Goal: Contribute content: Contribute content

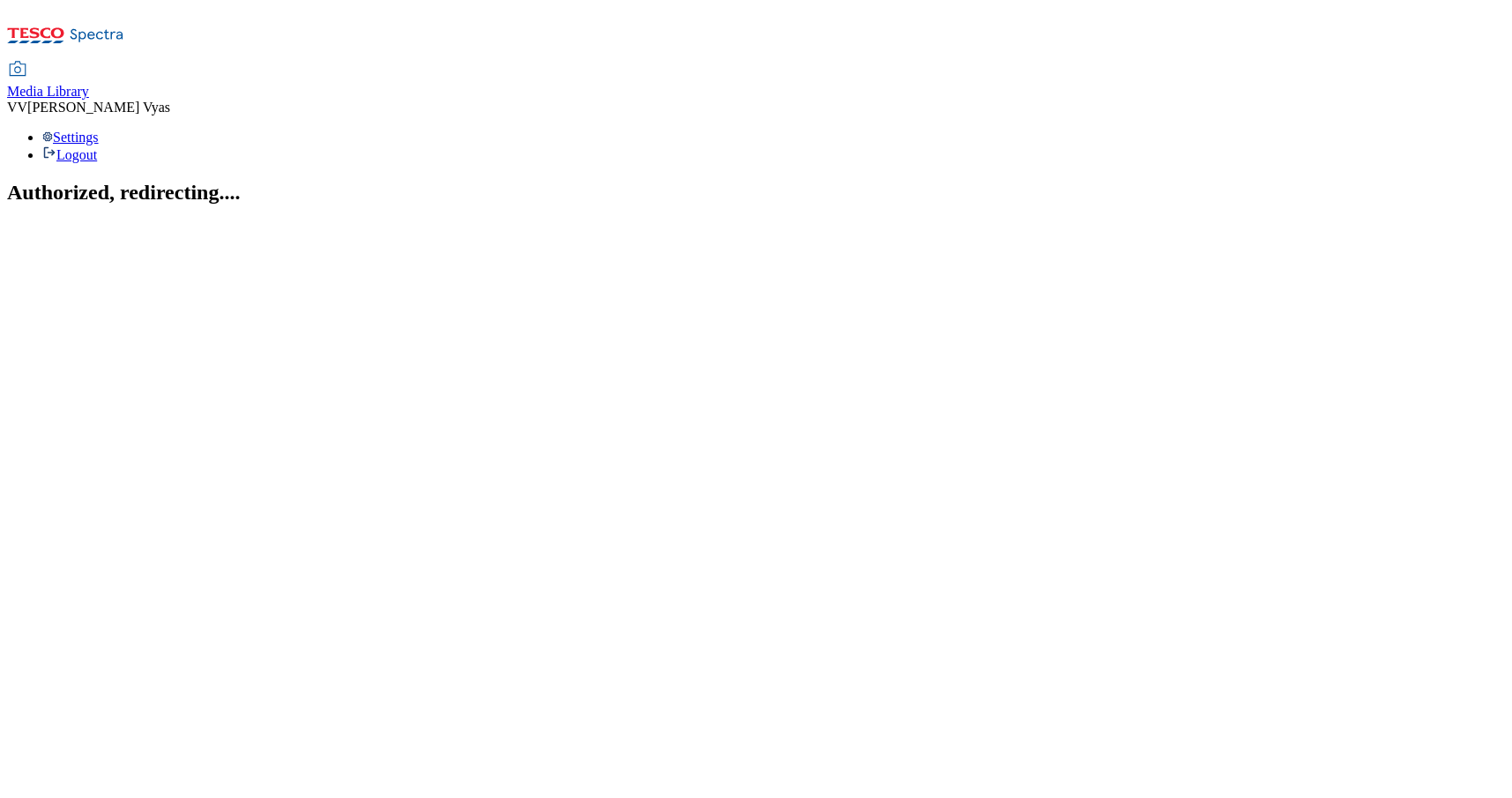
click at [89, 84] on span "Media Library" at bounding box center [48, 91] width 82 height 15
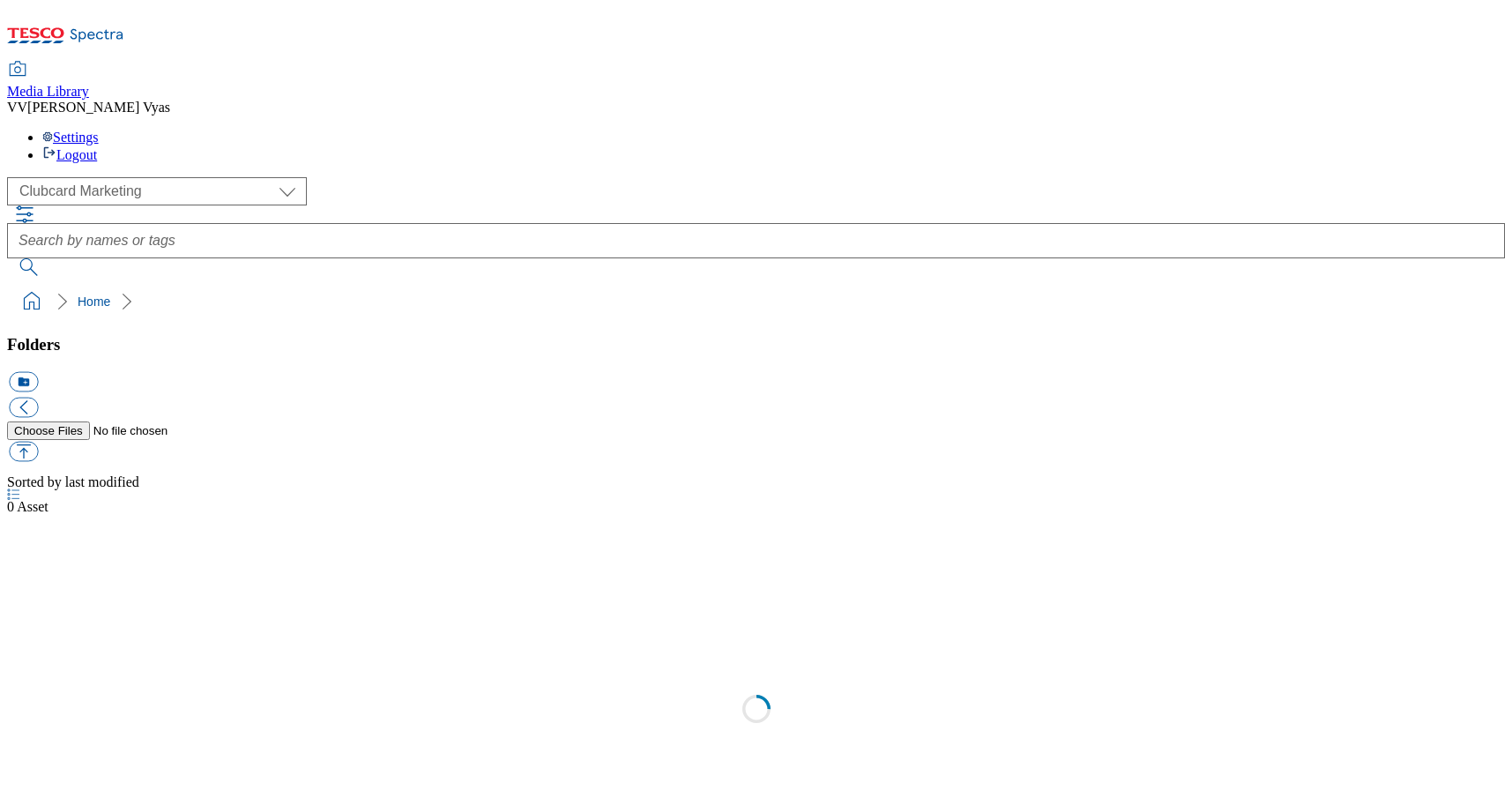
scroll to position [2, 0]
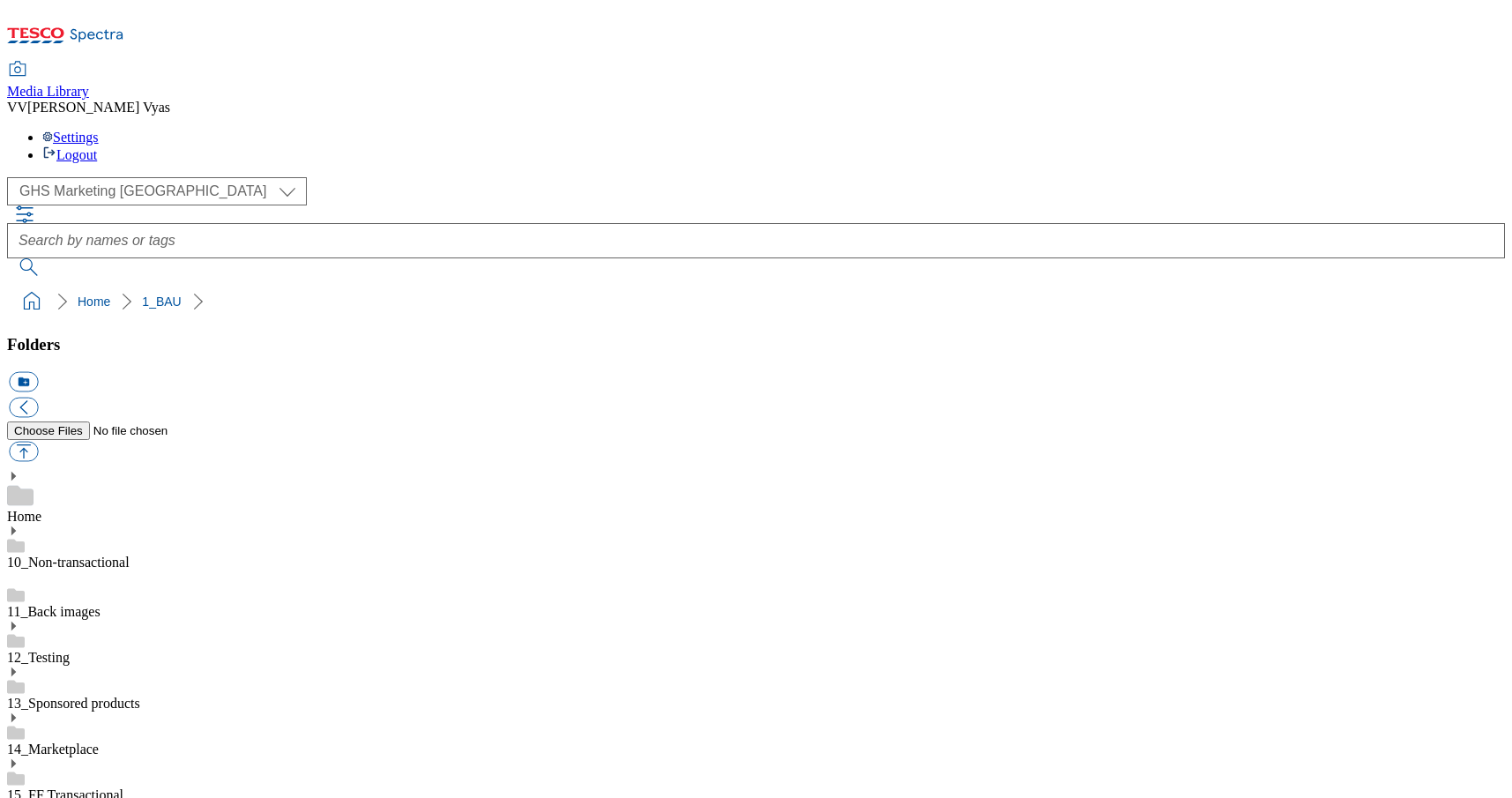
click at [33, 486] on use at bounding box center [20, 496] width 27 height 20
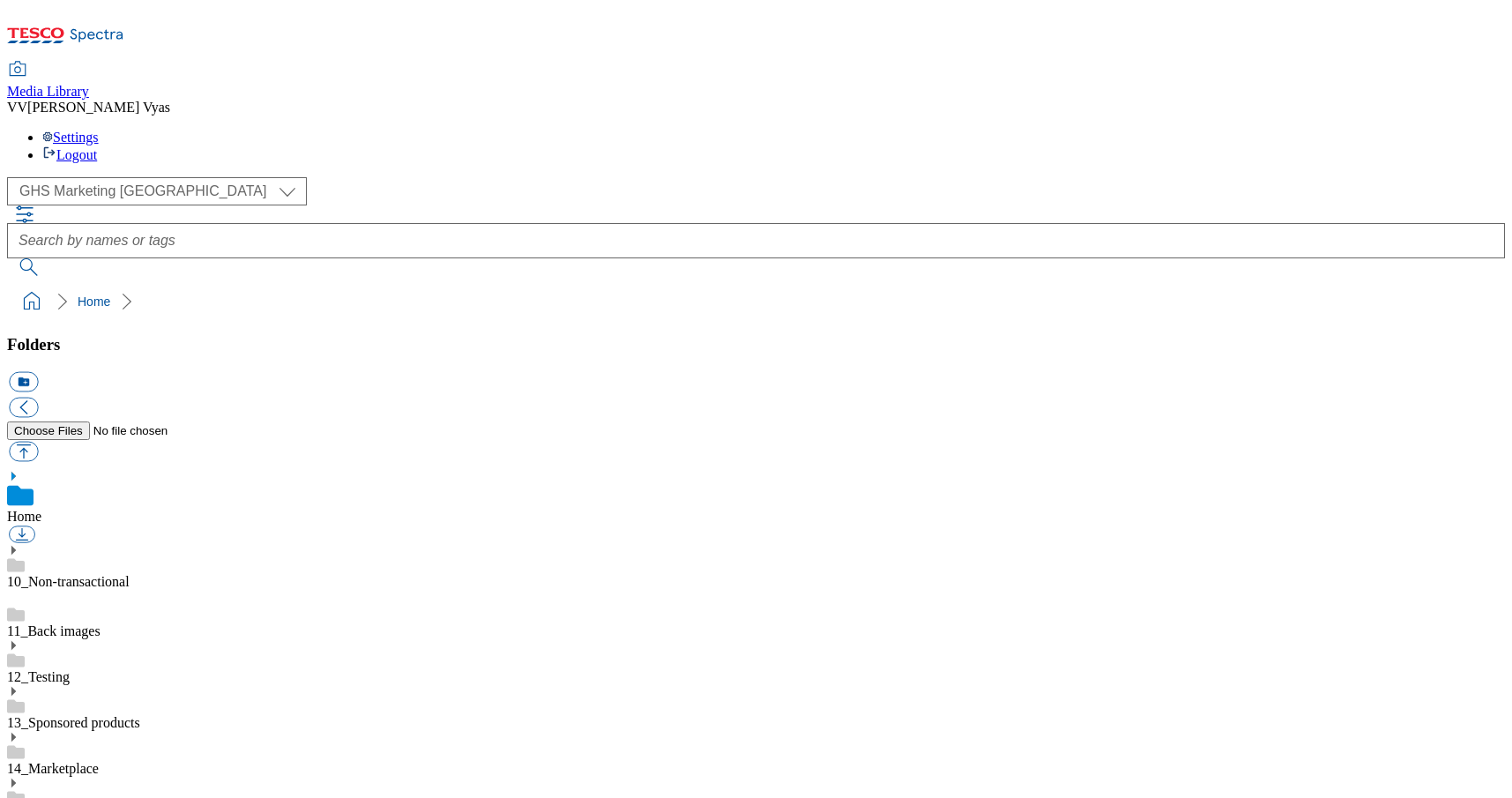
scroll to position [474, 0]
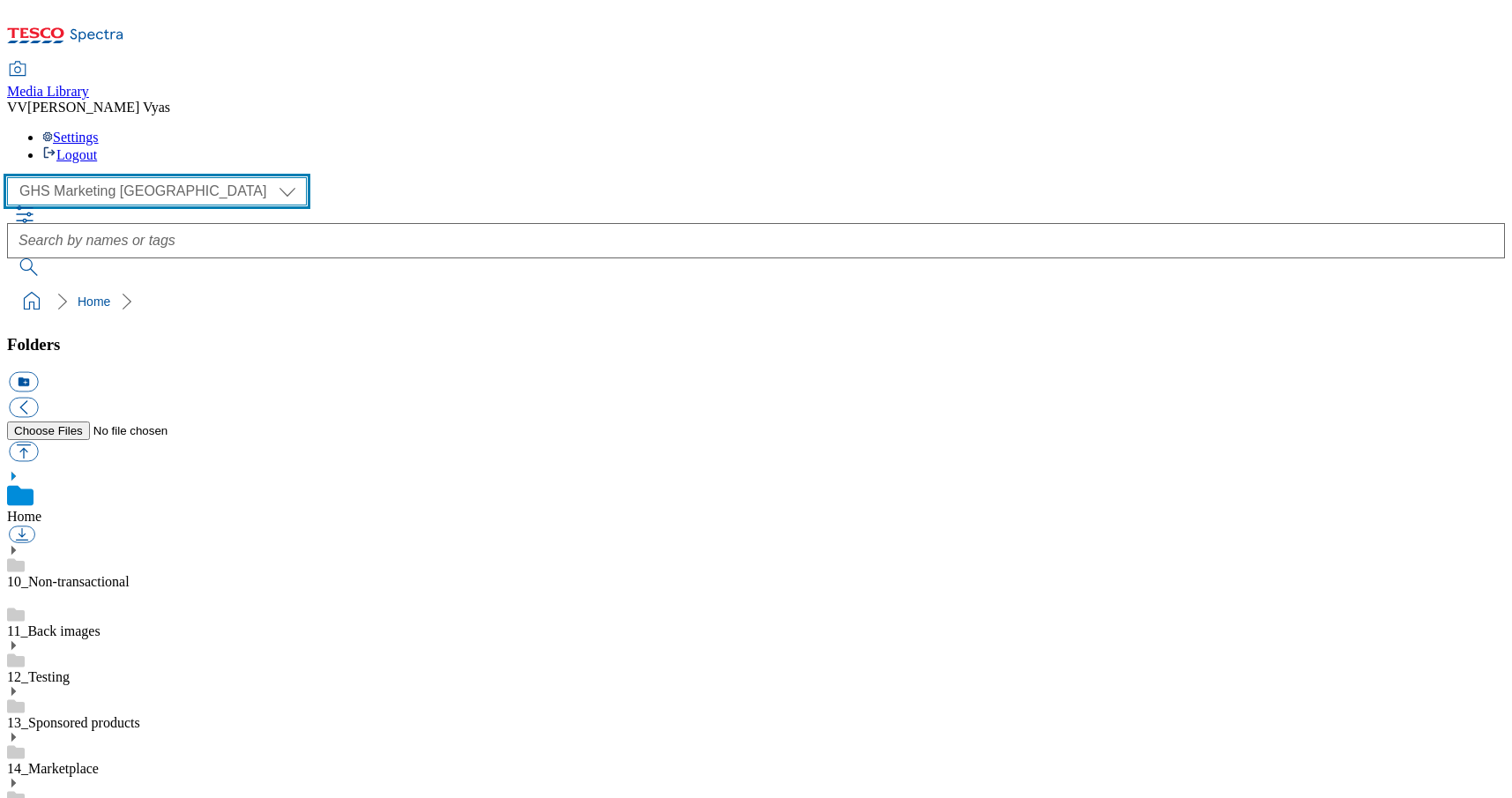
select select "flare-homepage"
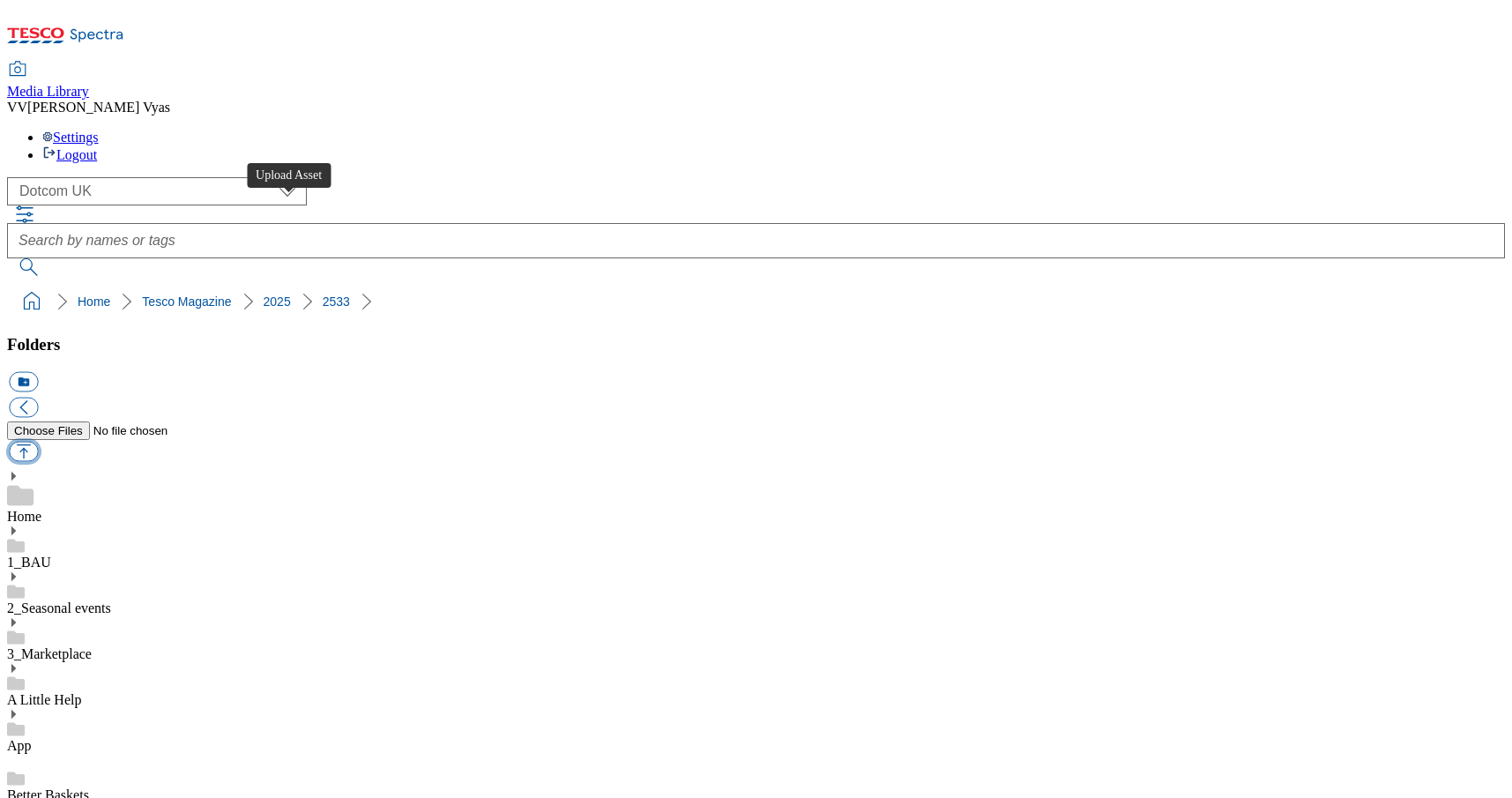
click at [38, 442] on button "button" at bounding box center [24, 452] width 29 height 20
type input "C:\fakepath\2533-DC-Hero-TescoMagazine-Oct.jpg"
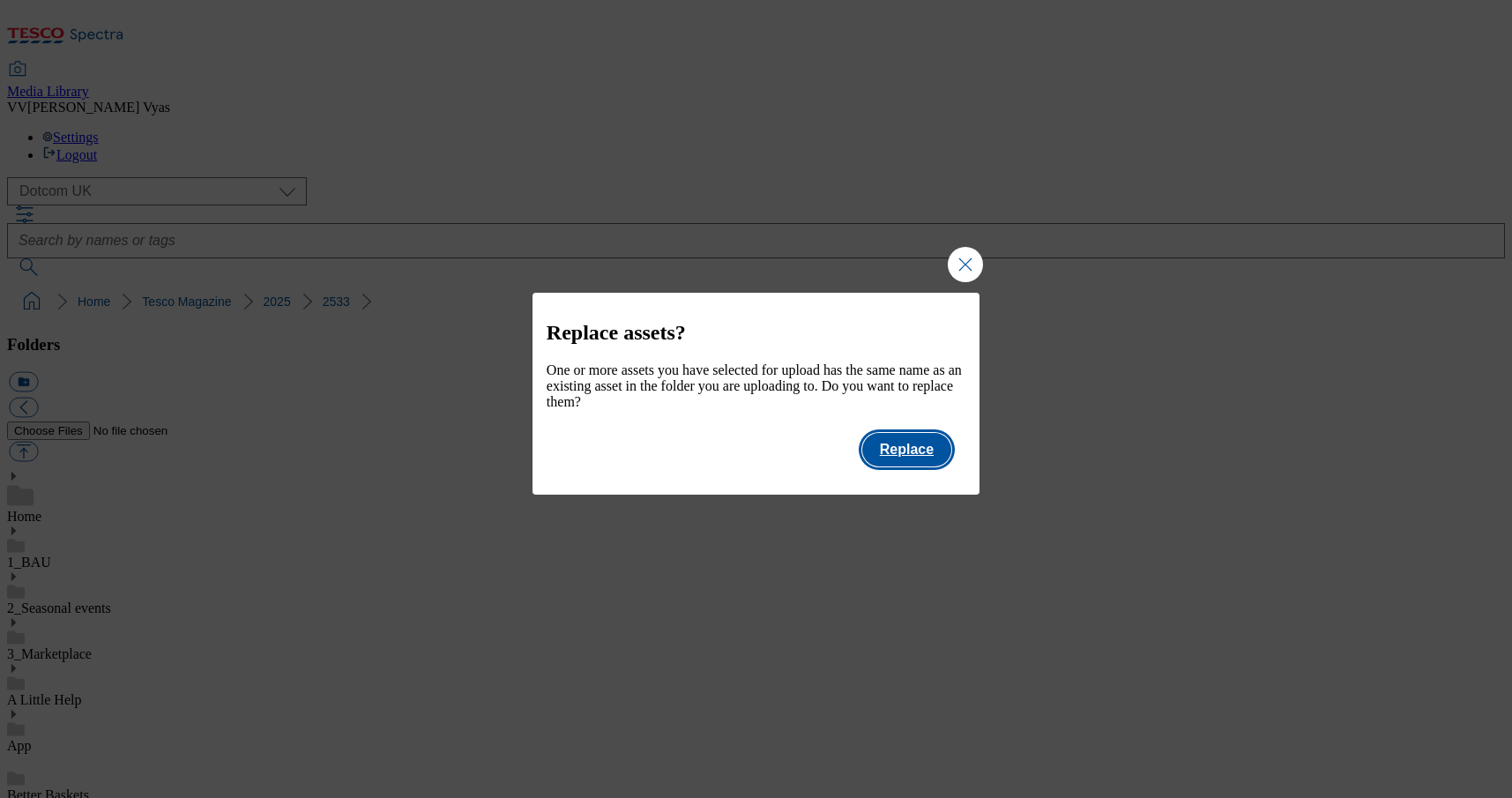
click at [942, 467] on button "Replace" at bounding box center [906, 449] width 89 height 33
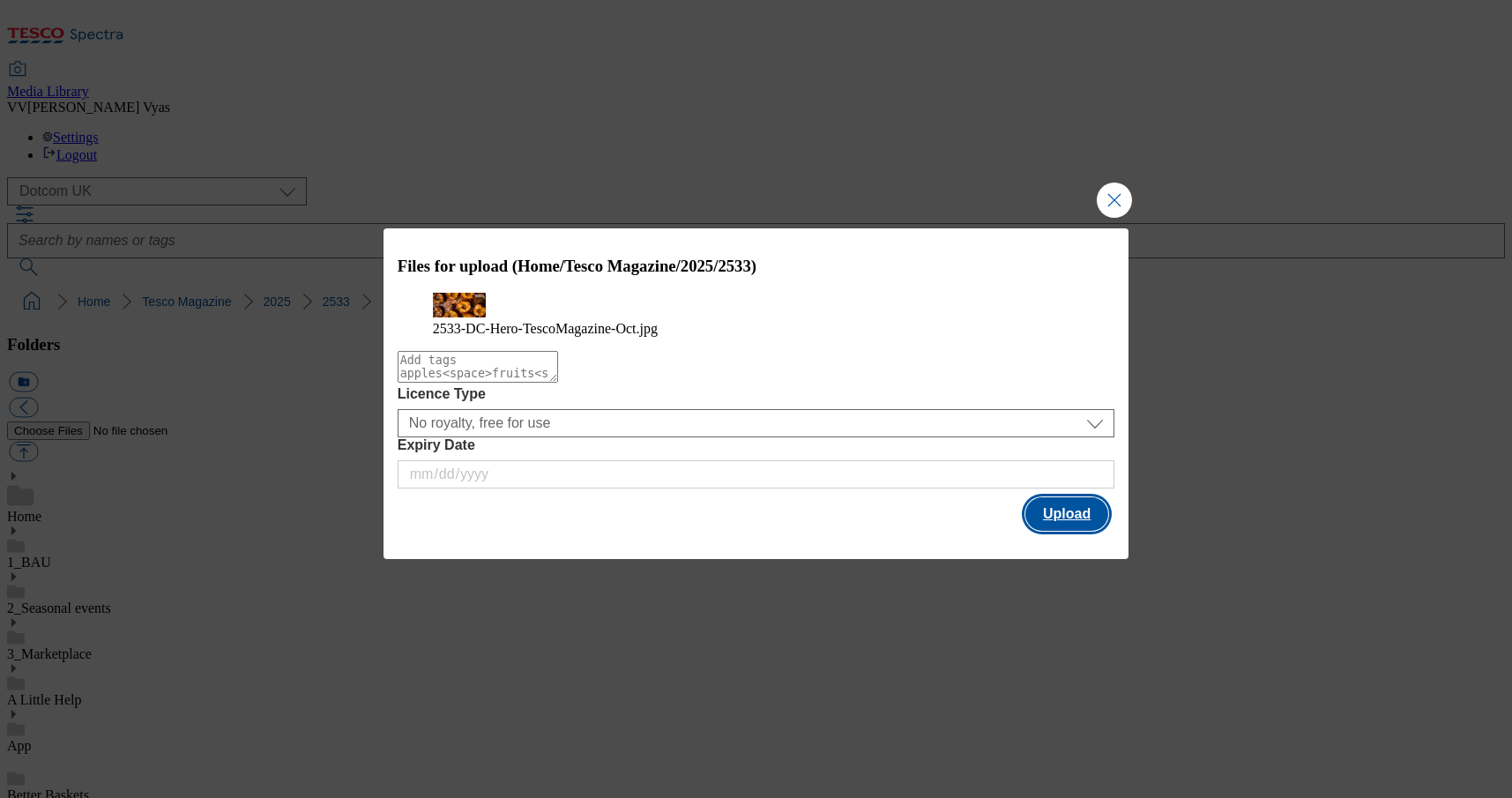
click at [1060, 531] on button "Upload" at bounding box center [1067, 514] width 83 height 33
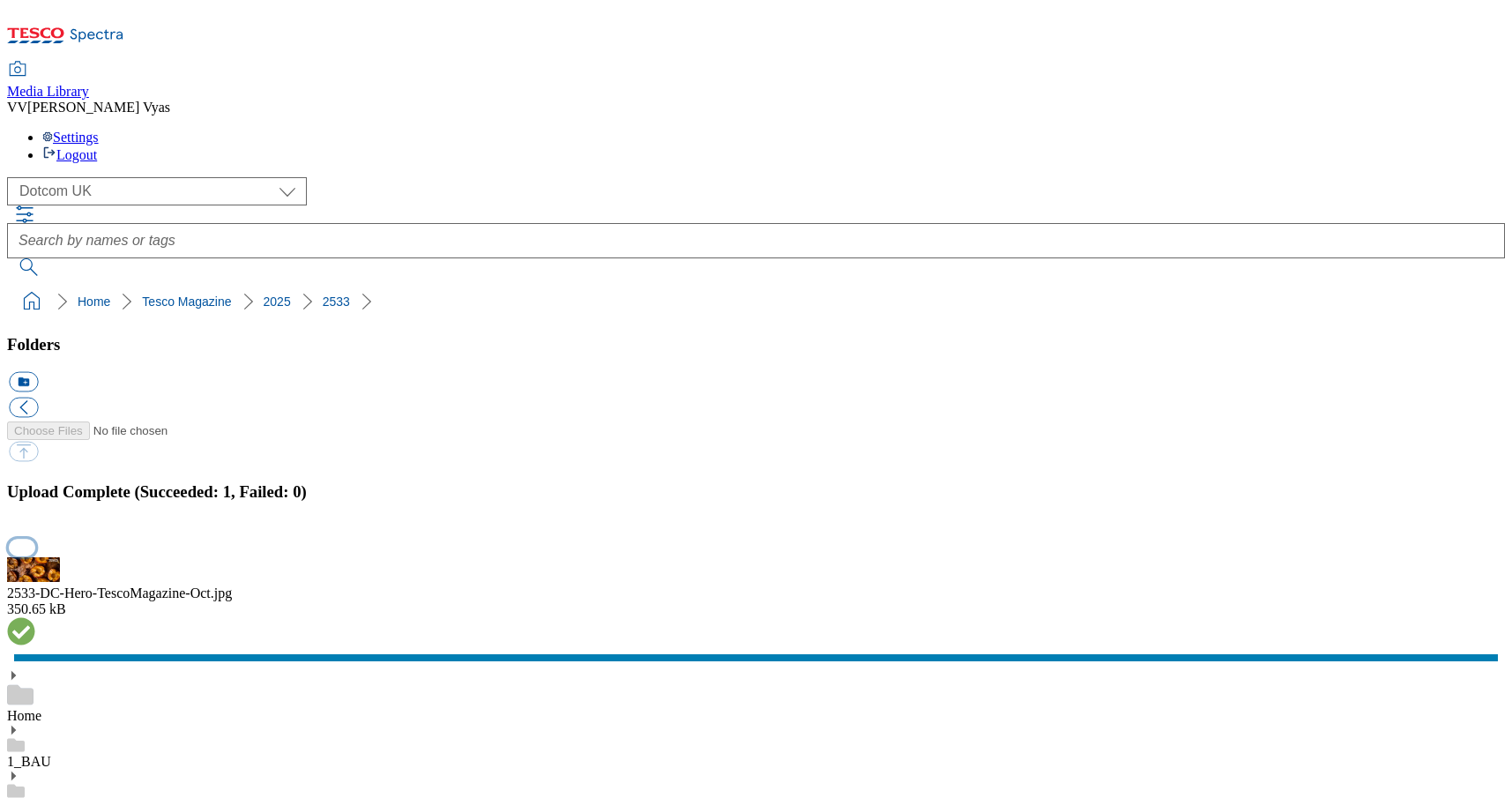
click at [35, 538] on button "button" at bounding box center [22, 547] width 27 height 17
